Goal: Task Accomplishment & Management: Use online tool/utility

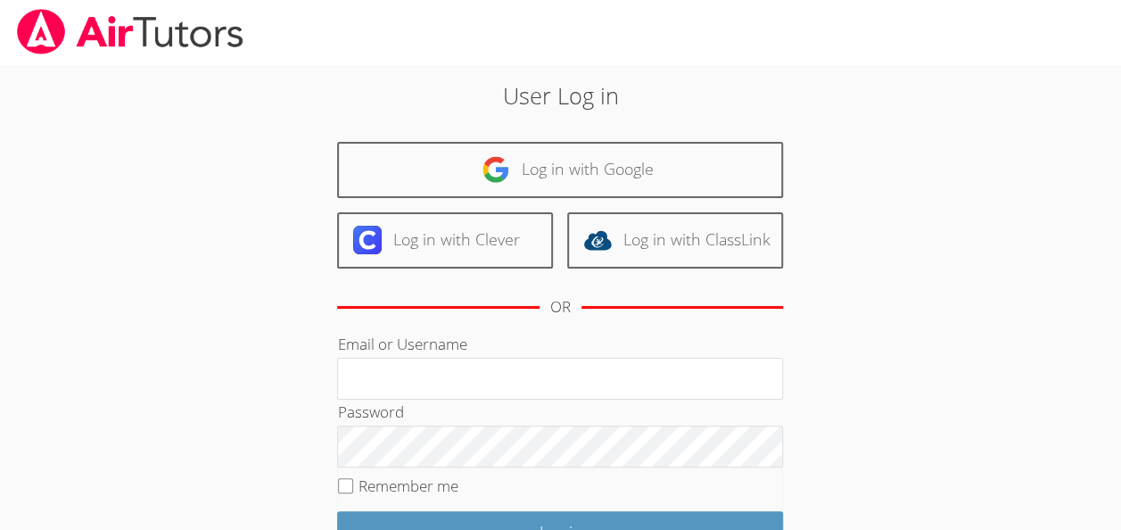
scroll to position [4, 0]
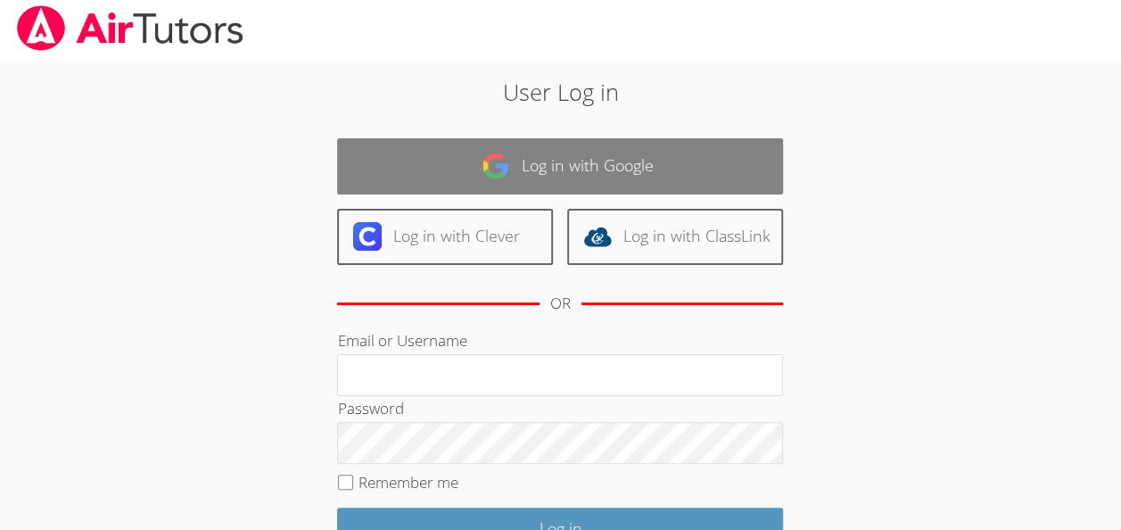
click at [604, 167] on link "Log in with Google" at bounding box center [560, 166] width 446 height 56
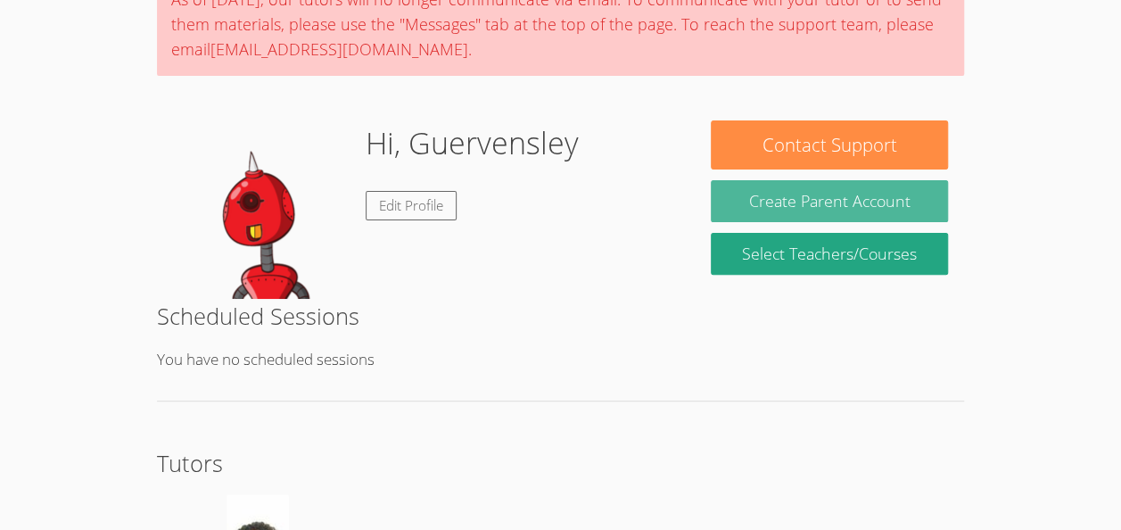
scroll to position [147, 0]
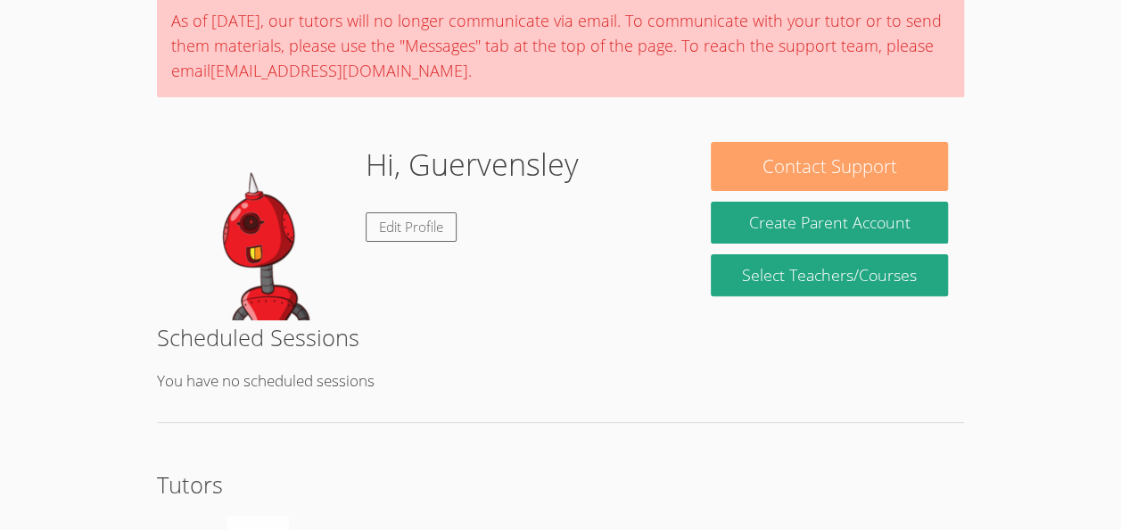
click at [769, 166] on button "Contact Support" at bounding box center [829, 166] width 236 height 49
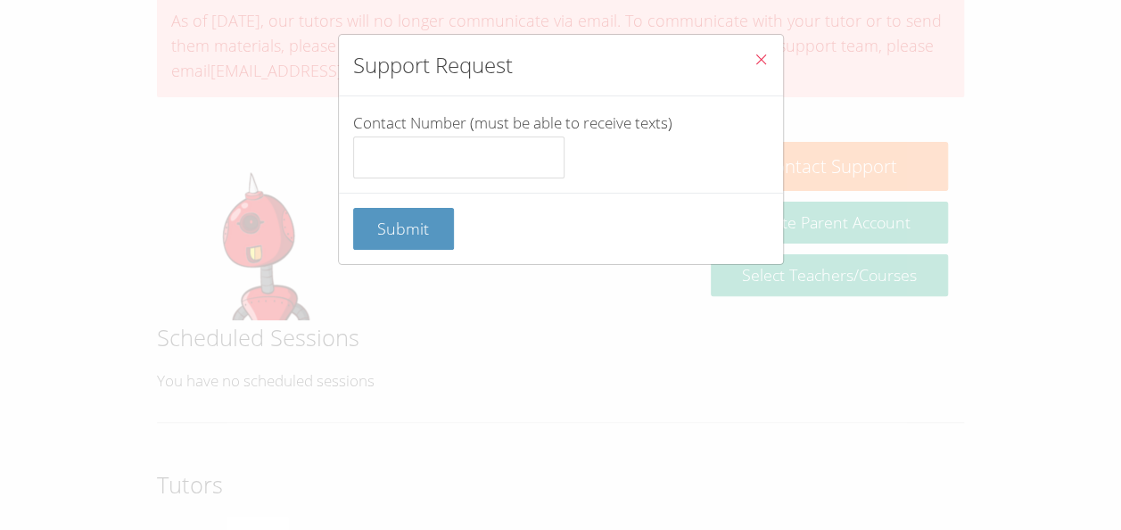
click at [754, 57] on icon "Close" at bounding box center [761, 59] width 15 height 15
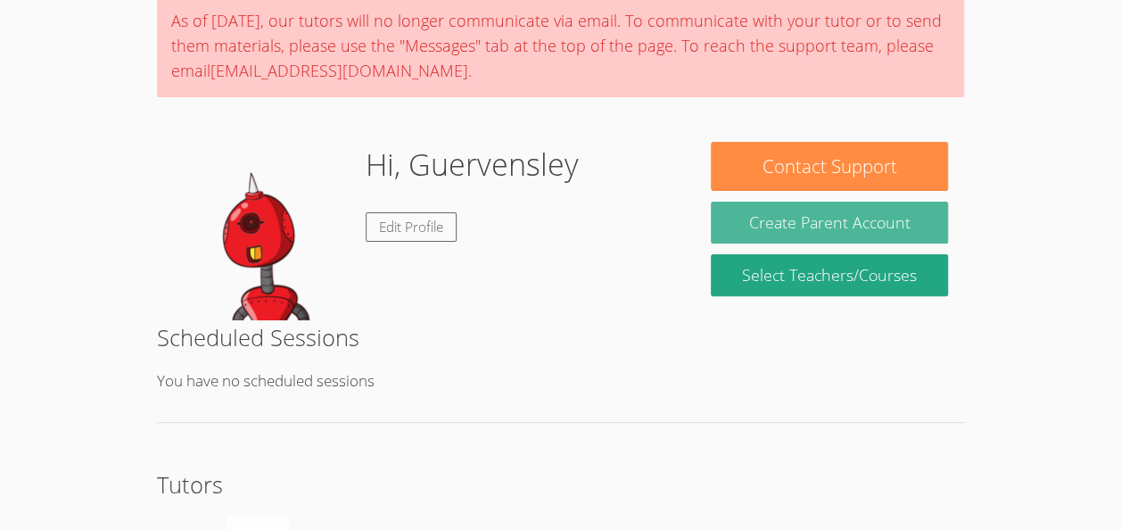
click at [773, 218] on button "Create Parent Account" at bounding box center [829, 223] width 236 height 42
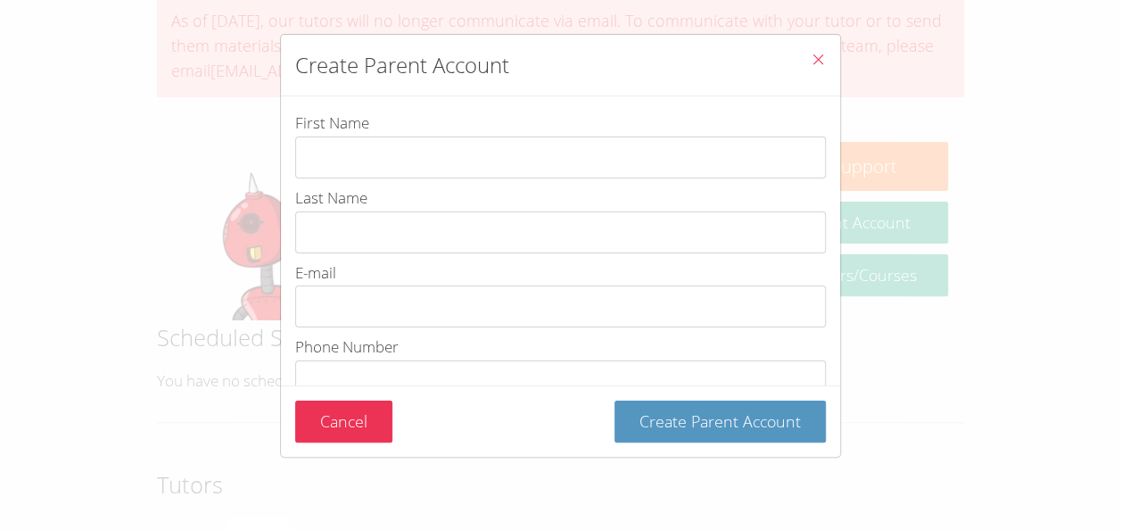
click at [811, 66] on icon "Close" at bounding box center [818, 59] width 15 height 15
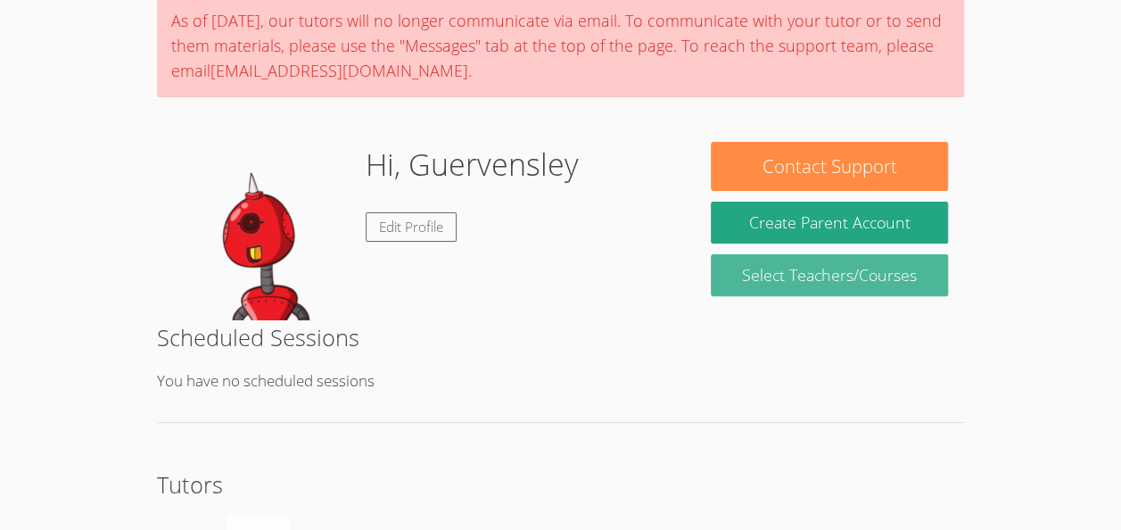
drag, startPoint x: 828, startPoint y: 282, endPoint x: 795, endPoint y: 278, distance: 33.2
click at [795, 278] on link "Select Teachers/Courses" at bounding box center [829, 275] width 236 height 42
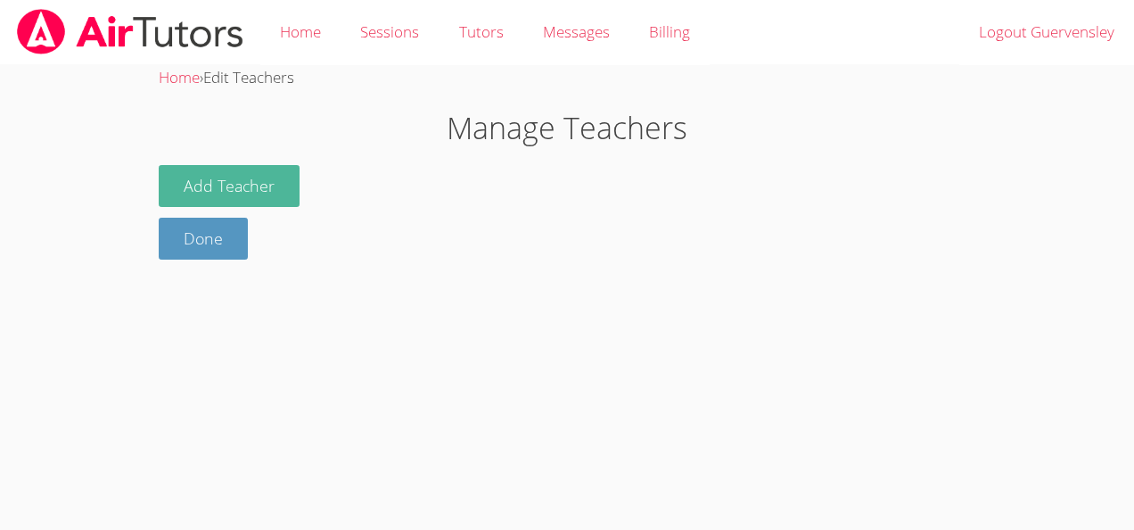
click at [276, 181] on button "Add Teacher" at bounding box center [229, 186] width 141 height 42
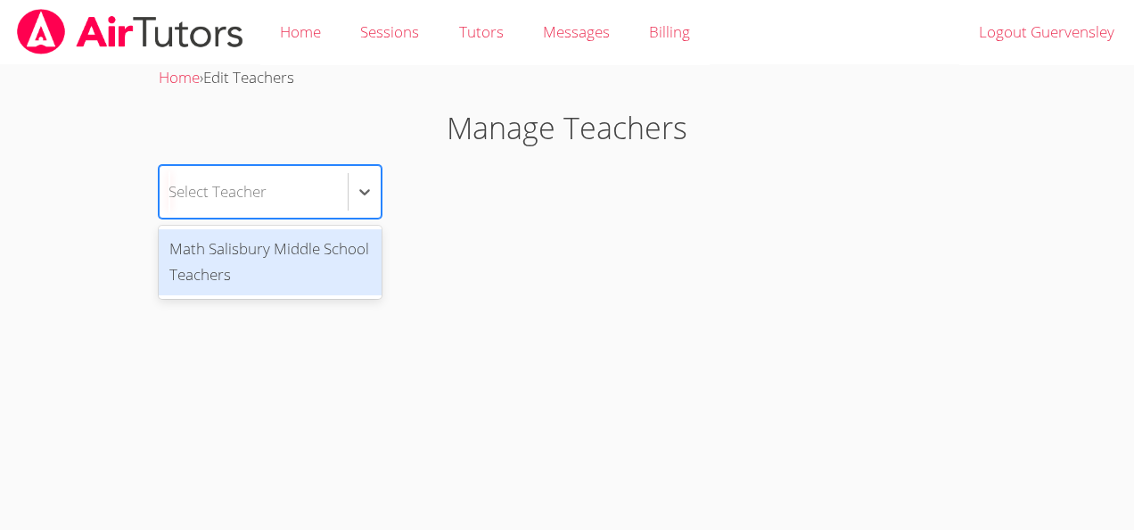
click at [338, 203] on div "Select Teacher" at bounding box center [254, 192] width 188 height 52
